Goal: Task Accomplishment & Management: Use online tool/utility

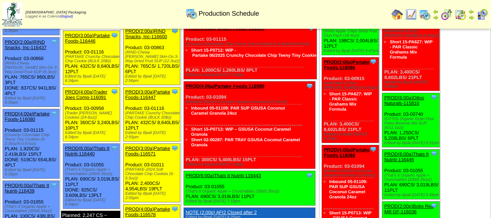
scroll to position [618, 0]
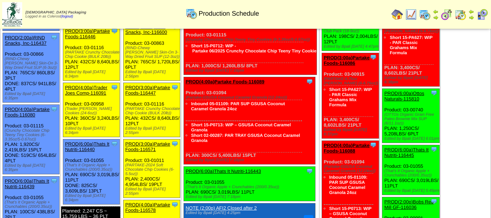
click at [28, 106] on link "PROD(4:00a)Partake Foods-116080" at bounding box center [27, 111] width 45 height 11
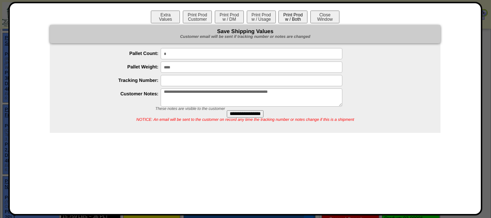
click at [286, 21] on button "Print Prod w / Both" at bounding box center [292, 17] width 29 height 13
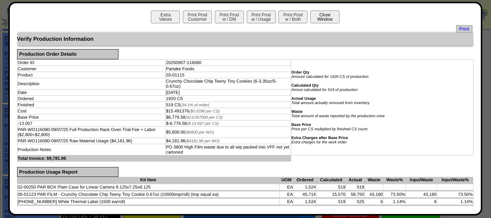
click at [315, 15] on button "Close Window" at bounding box center [324, 17] width 29 height 13
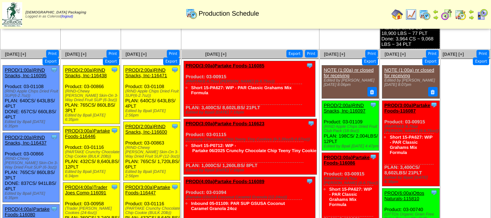
scroll to position [507, 0]
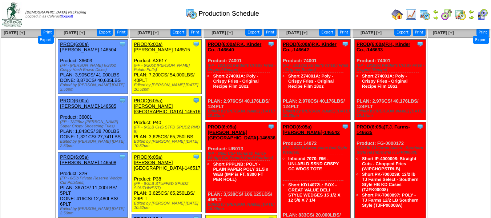
scroll to position [418, 0]
